Goal: Information Seeking & Learning: Compare options

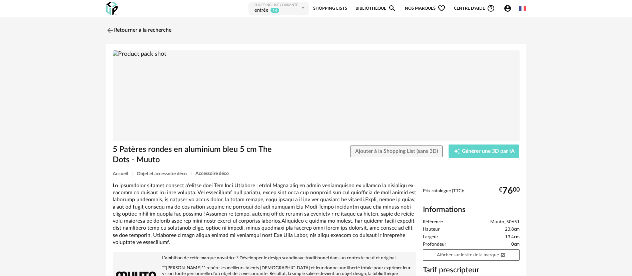
click at [339, 7] on link "Shopping Lists" at bounding box center [330, 8] width 34 height 15
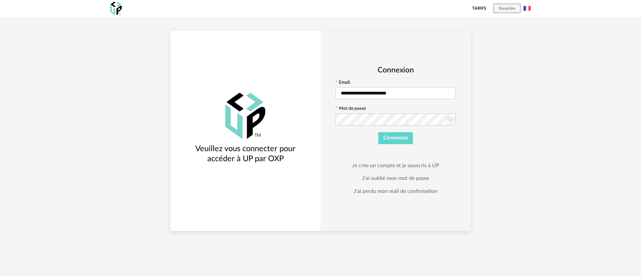
click at [391, 131] on form "**********" at bounding box center [395, 112] width 120 height 64
click at [401, 141] on button "Connexion" at bounding box center [395, 138] width 35 height 12
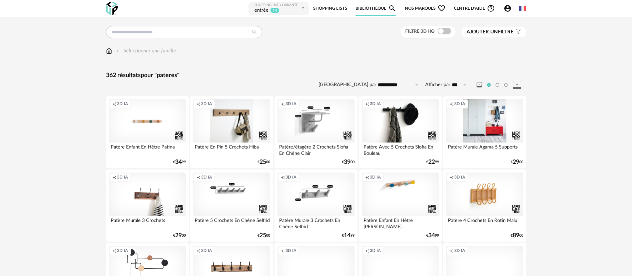
click at [315, 8] on link "Shopping Lists" at bounding box center [330, 8] width 34 height 15
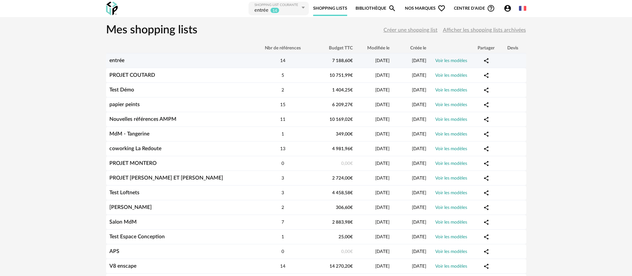
click at [225, 63] on div "entrée" at bounding box center [179, 60] width 147 height 6
click at [113, 60] on link "entrée" at bounding box center [116, 60] width 15 height 5
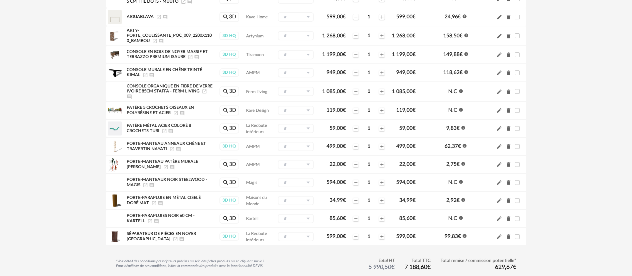
scroll to position [133, 0]
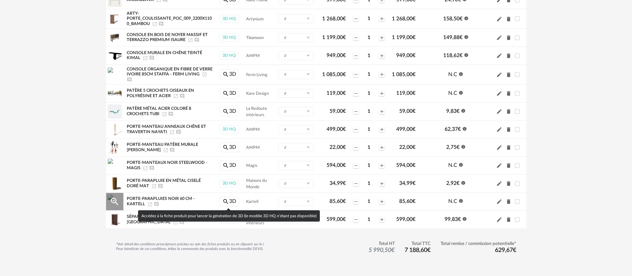
click at [226, 205] on link "Magnify icon 3D" at bounding box center [230, 202] width 20 height 10
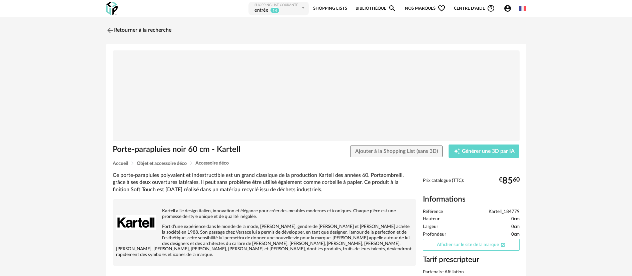
click at [453, 248] on link "Afficher sur le site de la marque Open In New icon" at bounding box center [471, 245] width 97 height 12
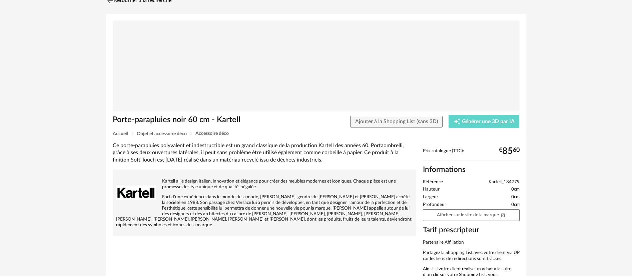
scroll to position [31, 0]
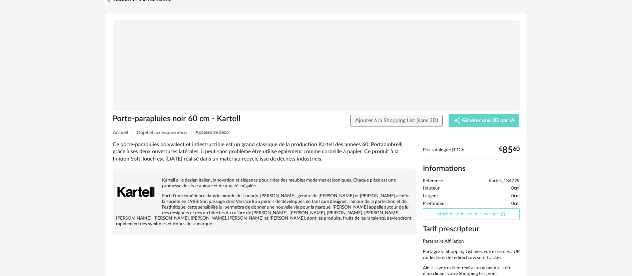
click at [447, 214] on link "Afficher sur le site de la marque Open In New icon" at bounding box center [471, 214] width 97 height 12
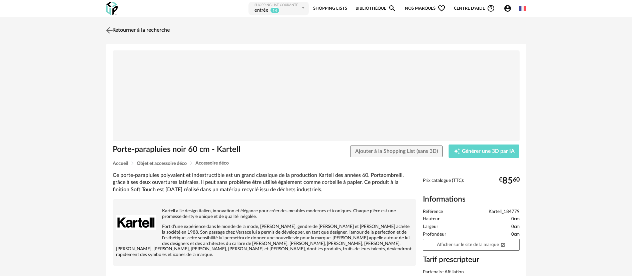
click at [169, 27] on link "Retourner à la recherche" at bounding box center [136, 30] width 65 height 15
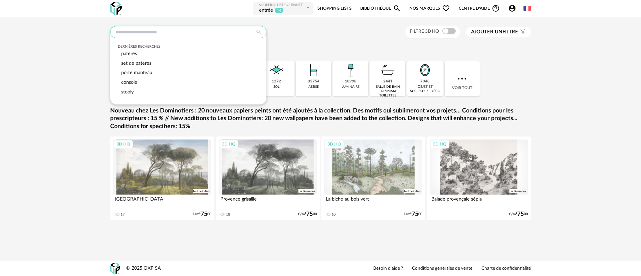
click at [181, 32] on input "text" at bounding box center [188, 32] width 156 height 12
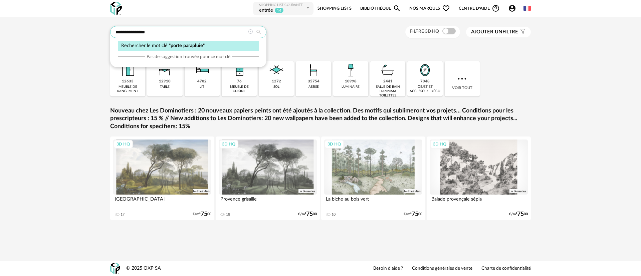
type input "**********"
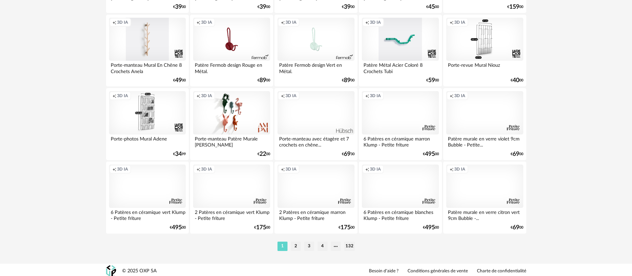
scroll to position [1333, 0]
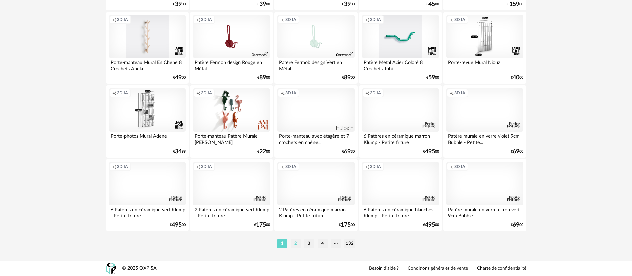
click at [297, 242] on li "2" at bounding box center [296, 243] width 10 height 9
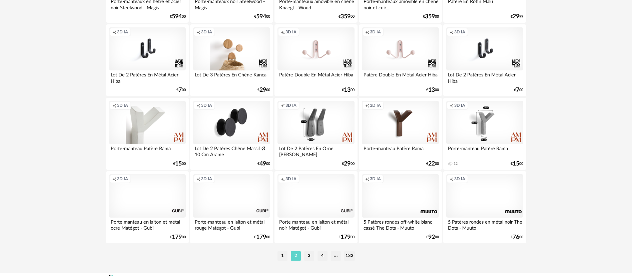
scroll to position [1333, 0]
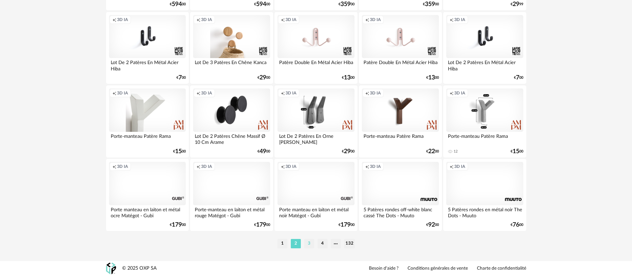
click at [307, 244] on li "3" at bounding box center [309, 243] width 10 height 9
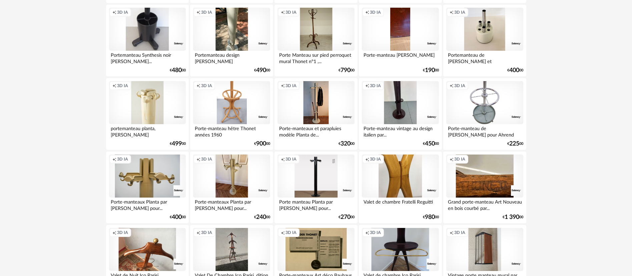
scroll to position [1120, 0]
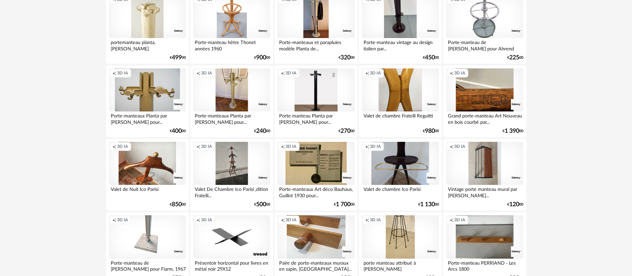
click at [373, 206] on div "0 Download icon 0 € 1 130 00" at bounding box center [400, 205] width 77 height 6
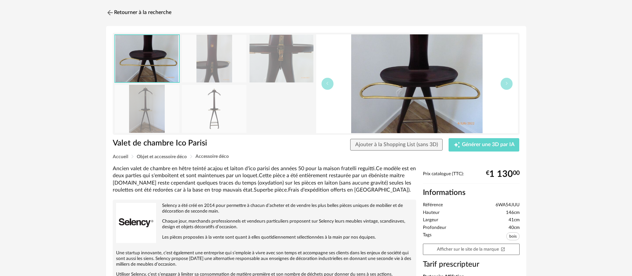
scroll to position [18, 0]
click at [109, 11] on img at bounding box center [109, 12] width 10 height 10
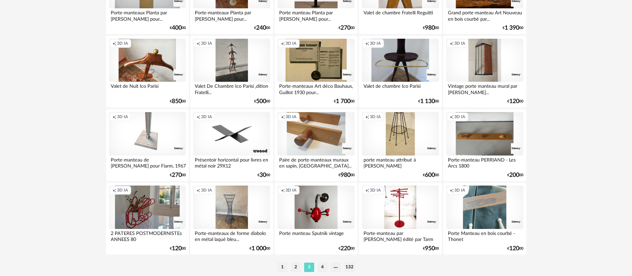
scroll to position [1333, 0]
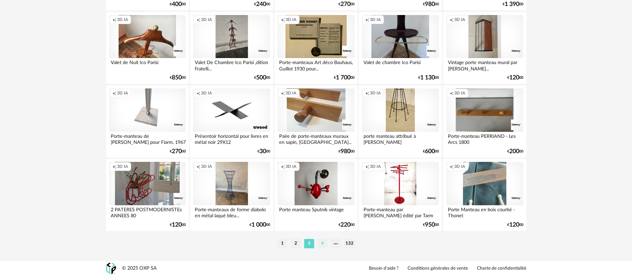
click at [320, 243] on li "4" at bounding box center [323, 243] width 10 height 9
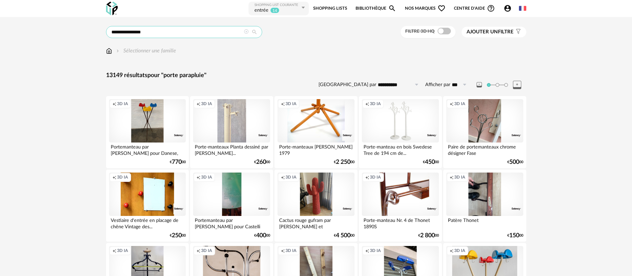
click at [119, 31] on input "**********" at bounding box center [184, 32] width 156 height 12
type input "*********"
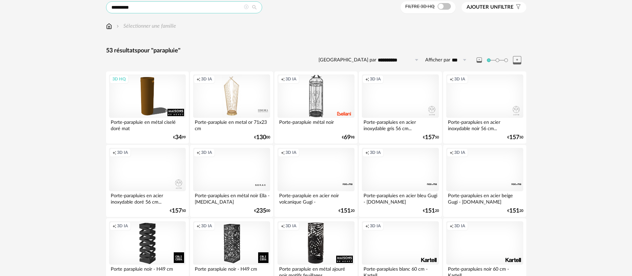
scroll to position [25, 0]
click at [151, 169] on div "Creation icon 3D IA" at bounding box center [147, 168] width 77 height 43
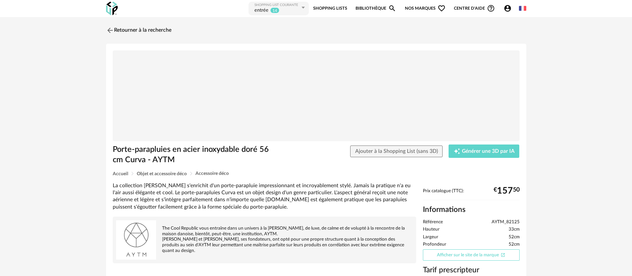
click at [453, 255] on link "Afficher sur le site de la marque Open In New icon" at bounding box center [471, 255] width 97 height 12
click at [137, 24] on link "Retourner à la recherche" at bounding box center [136, 30] width 65 height 15
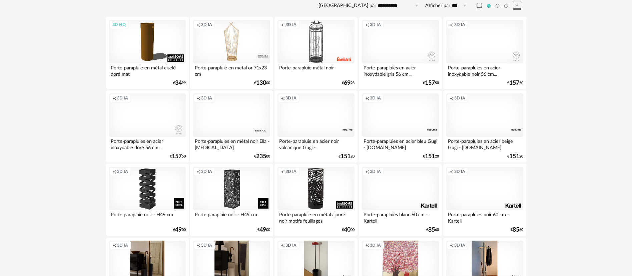
scroll to position [81, 0]
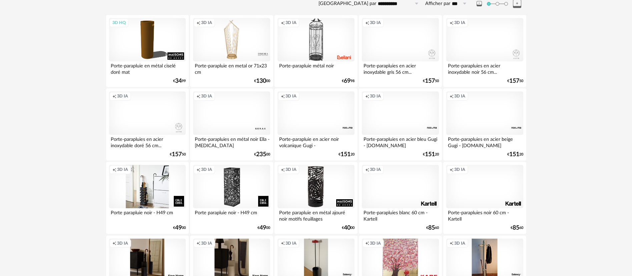
click at [145, 192] on div "Creation icon 3D IA" at bounding box center [147, 186] width 77 height 43
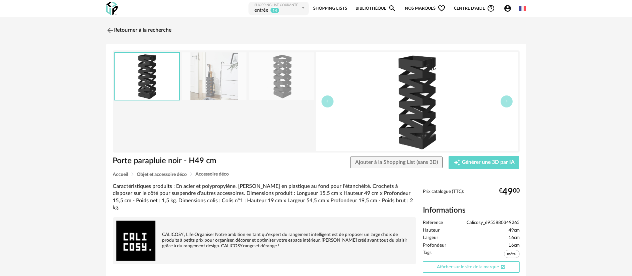
click at [457, 267] on link "Afficher sur le site de la marque Open In New icon" at bounding box center [471, 267] width 97 height 12
click at [146, 24] on link "Retourner à la recherche" at bounding box center [136, 30] width 65 height 15
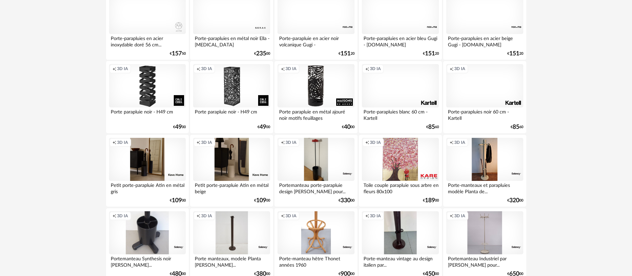
scroll to position [189, 0]
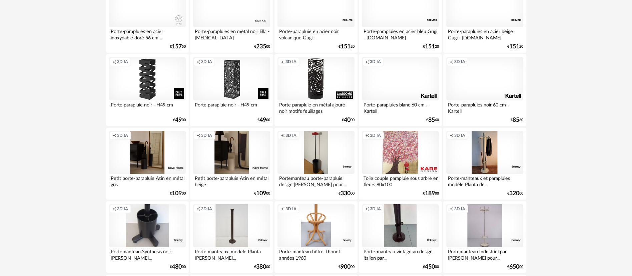
click at [240, 145] on div "Creation icon 3D IA" at bounding box center [231, 152] width 77 height 43
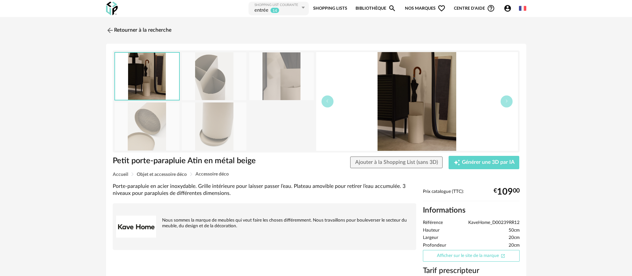
click at [451, 256] on link "Afficher sur le site de la marque Open In New icon" at bounding box center [471, 256] width 97 height 12
click at [118, 28] on link "Retourner à la recherche" at bounding box center [136, 30] width 65 height 15
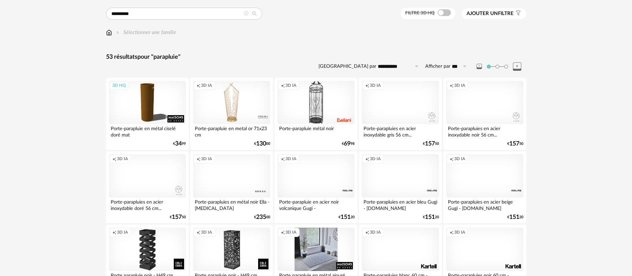
scroll to position [18, 0]
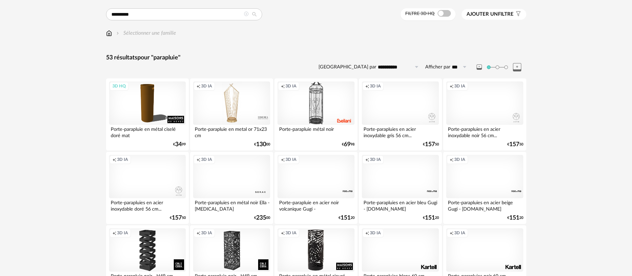
click at [479, 111] on div "Creation icon 3D IA" at bounding box center [484, 102] width 77 height 43
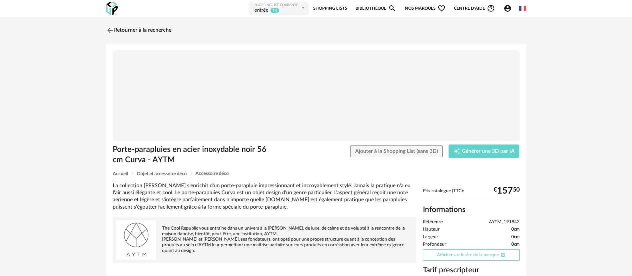
click at [480, 251] on link "Afficher sur le site de la marque Open In New icon" at bounding box center [471, 255] width 97 height 12
click at [134, 25] on link "Retourner à la recherche" at bounding box center [136, 30] width 65 height 15
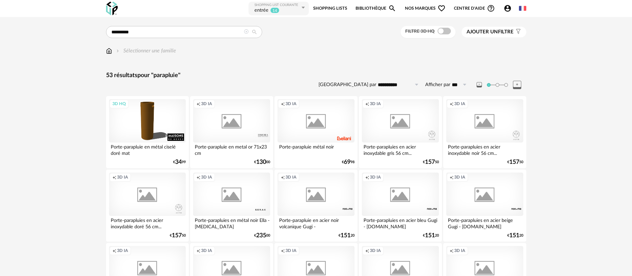
scroll to position [18, 0]
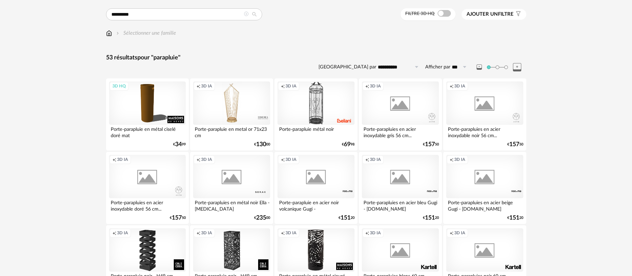
click at [403, 114] on div "Creation icon 3D IA" at bounding box center [400, 102] width 77 height 43
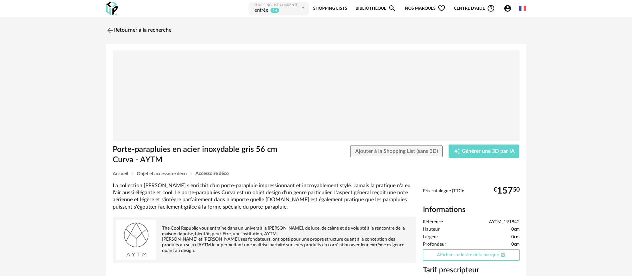
click at [445, 252] on link "Afficher sur le site de la marque Open In New icon" at bounding box center [471, 255] width 97 height 12
click at [126, 31] on link "Retourner à la recherche" at bounding box center [136, 30] width 65 height 15
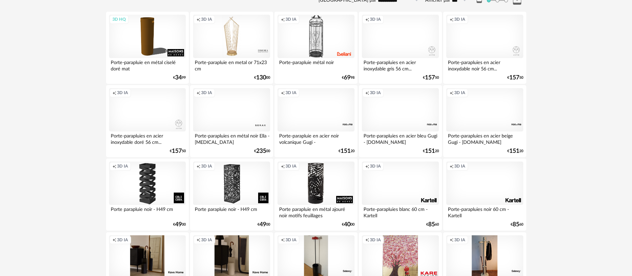
scroll to position [87, 0]
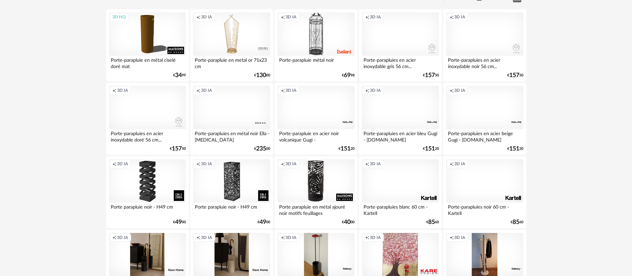
click at [400, 183] on div "Creation icon 3D IA" at bounding box center [400, 180] width 77 height 43
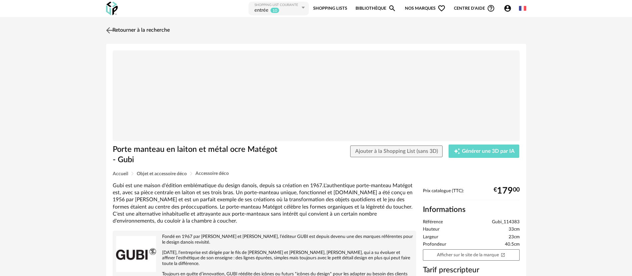
click at [131, 29] on link "Retourner à la recherche" at bounding box center [136, 30] width 65 height 15
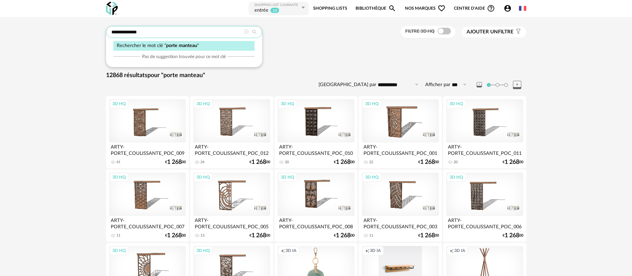
drag, startPoint x: 147, startPoint y: 31, endPoint x: 107, endPoint y: 31, distance: 40.4
click at [107, 31] on input "**********" at bounding box center [184, 32] width 156 height 12
type input "*********"
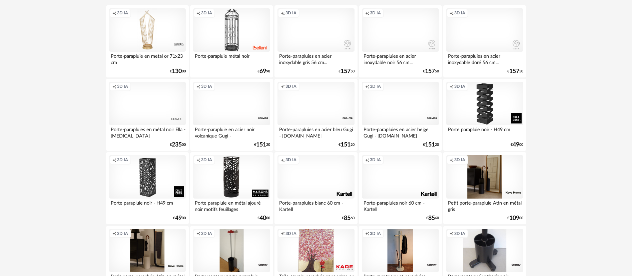
scroll to position [91, 0]
click at [320, 160] on div "Creation icon 3D IA" at bounding box center [316, 176] width 77 height 43
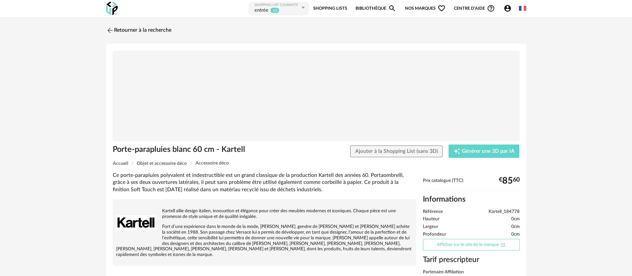
click at [436, 246] on link "Afficher sur le site de la marque Open In New icon" at bounding box center [471, 245] width 97 height 12
